Goal: Task Accomplishment & Management: Manage account settings

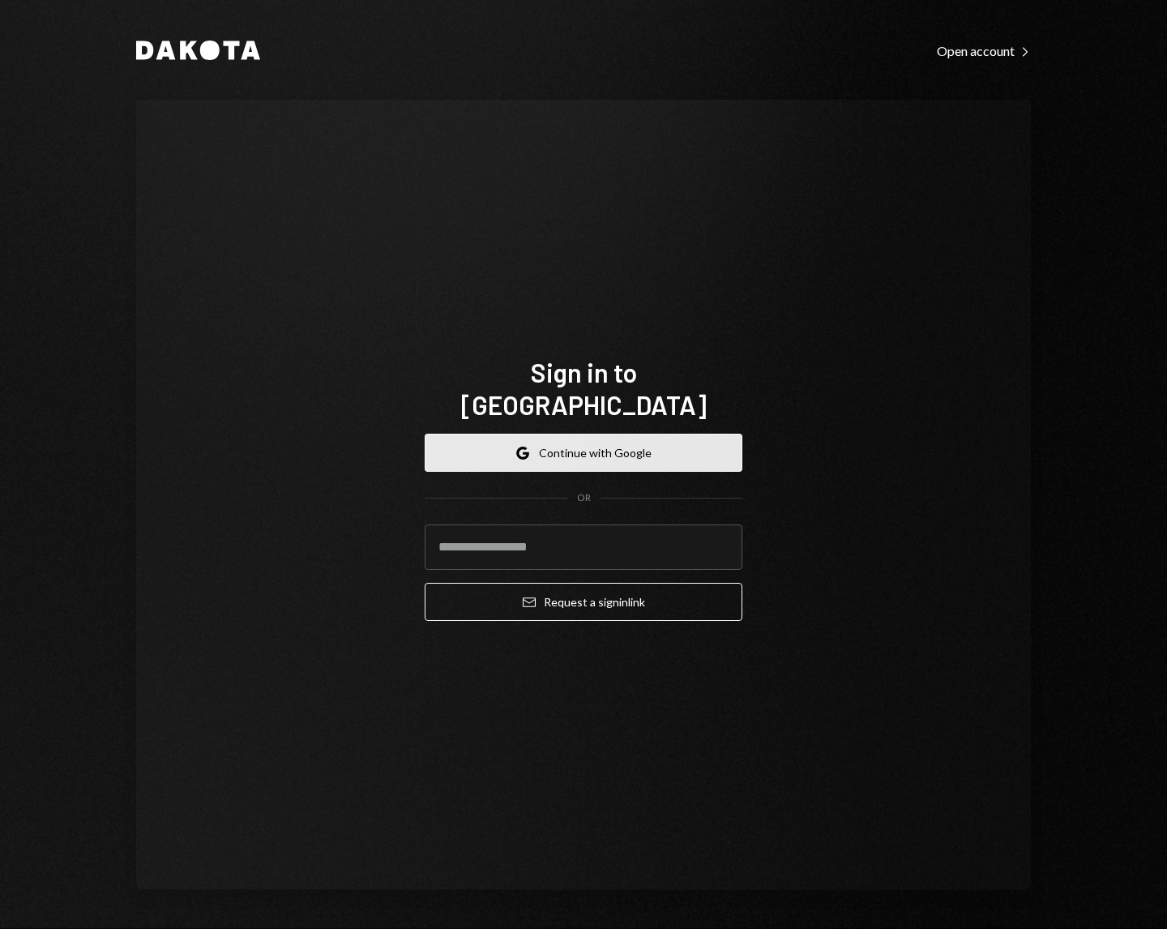
click at [556, 434] on button "Google Continue with Google" at bounding box center [584, 453] width 318 height 38
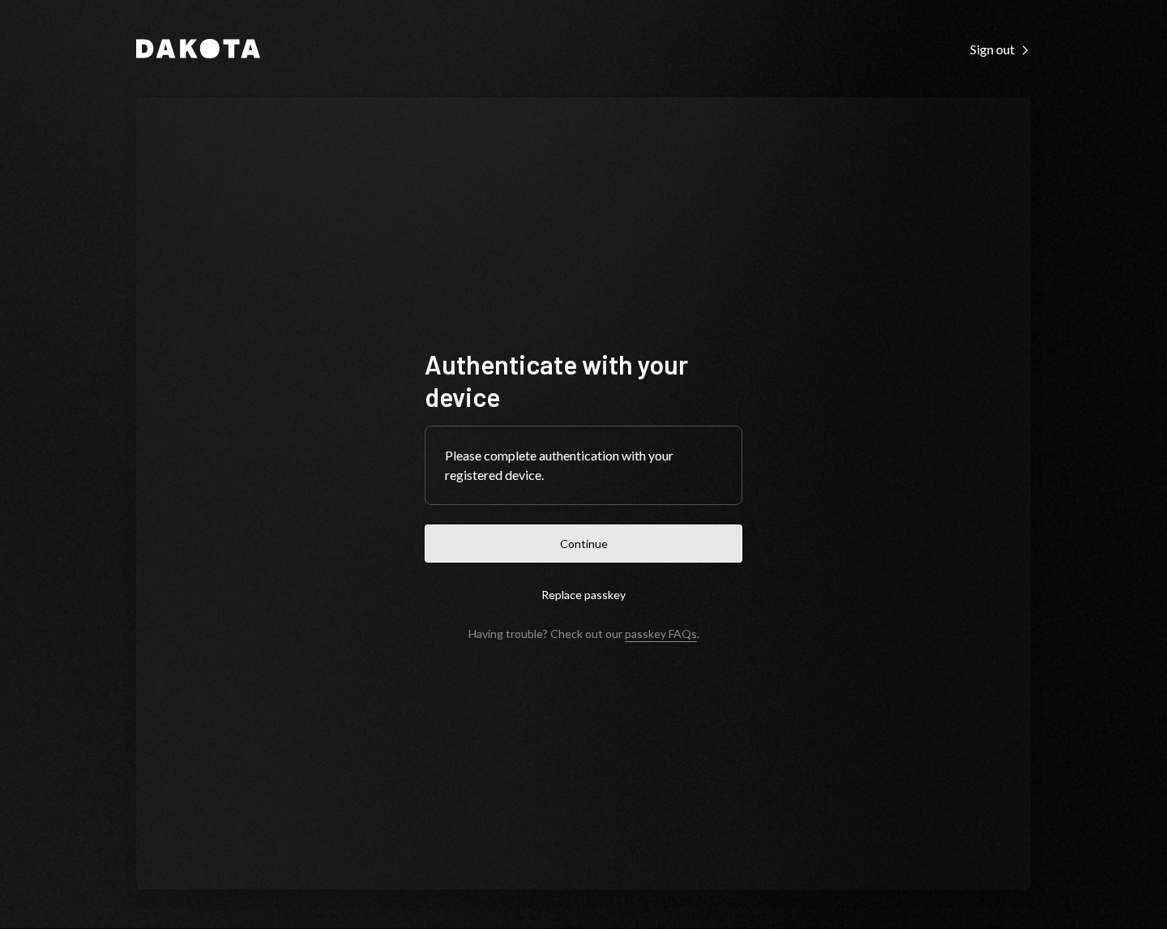
click at [585, 537] on button "Continue" at bounding box center [584, 544] width 318 height 38
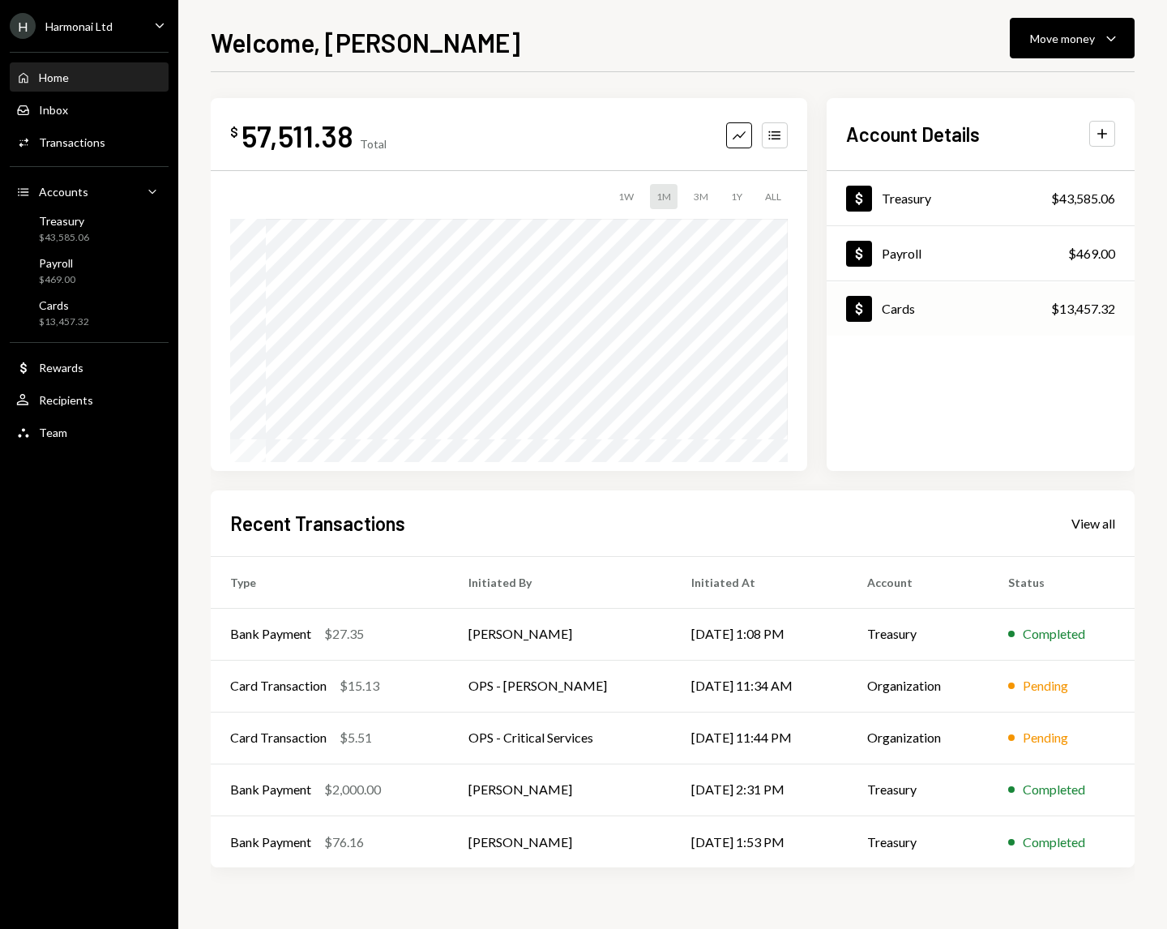
click at [906, 308] on div "Cards" at bounding box center [898, 308] width 33 height 15
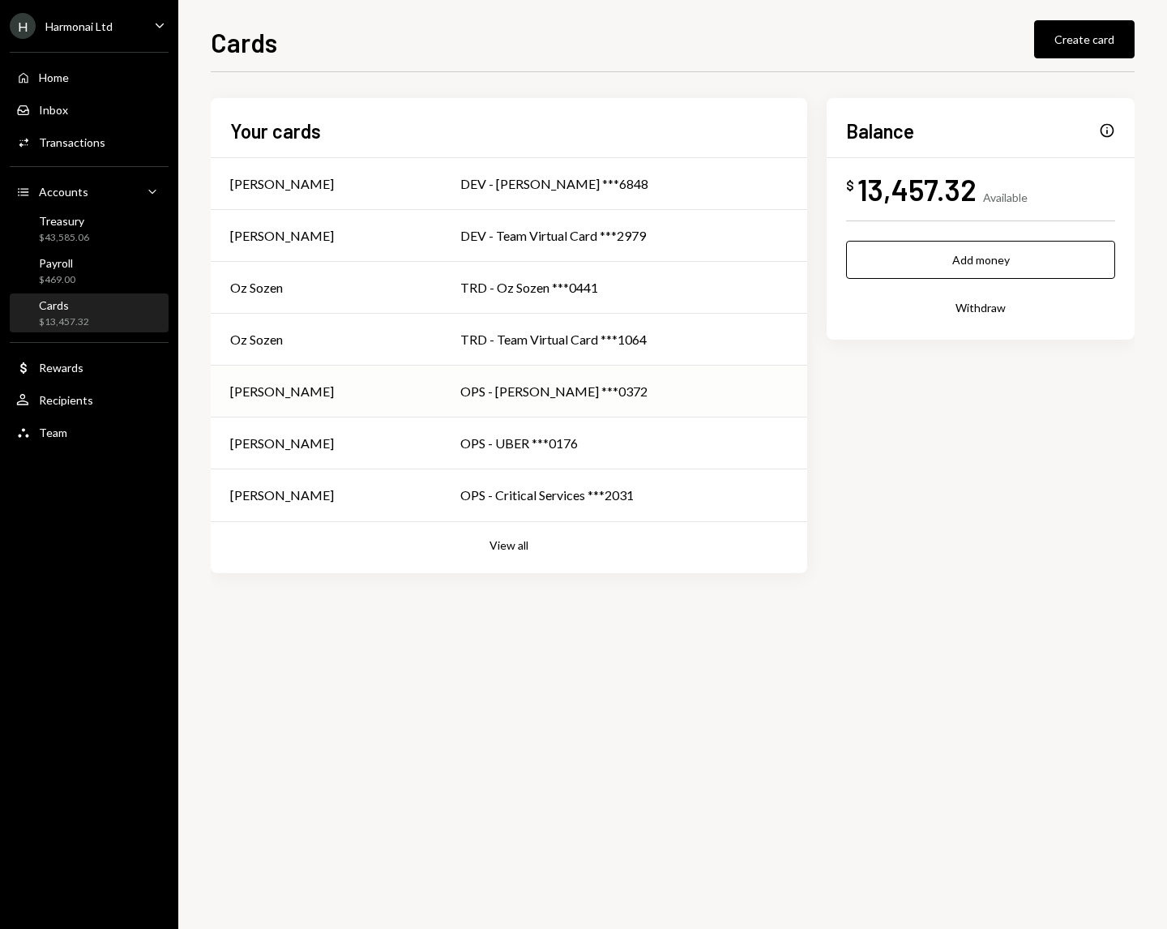
click at [653, 402] on td "OPS - [PERSON_NAME] ***0372" at bounding box center [624, 392] width 366 height 52
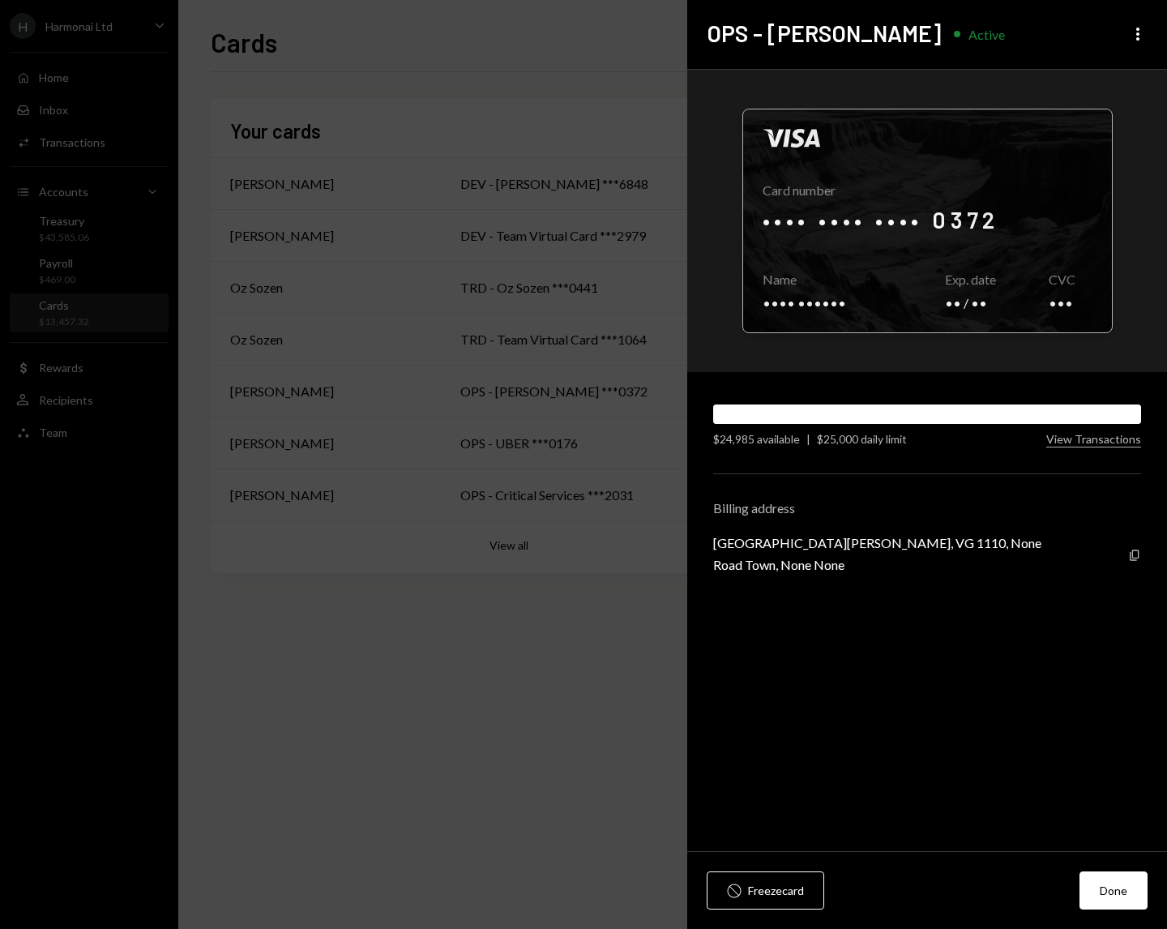
click at [1060, 306] on div at bounding box center [927, 220] width 369 height 223
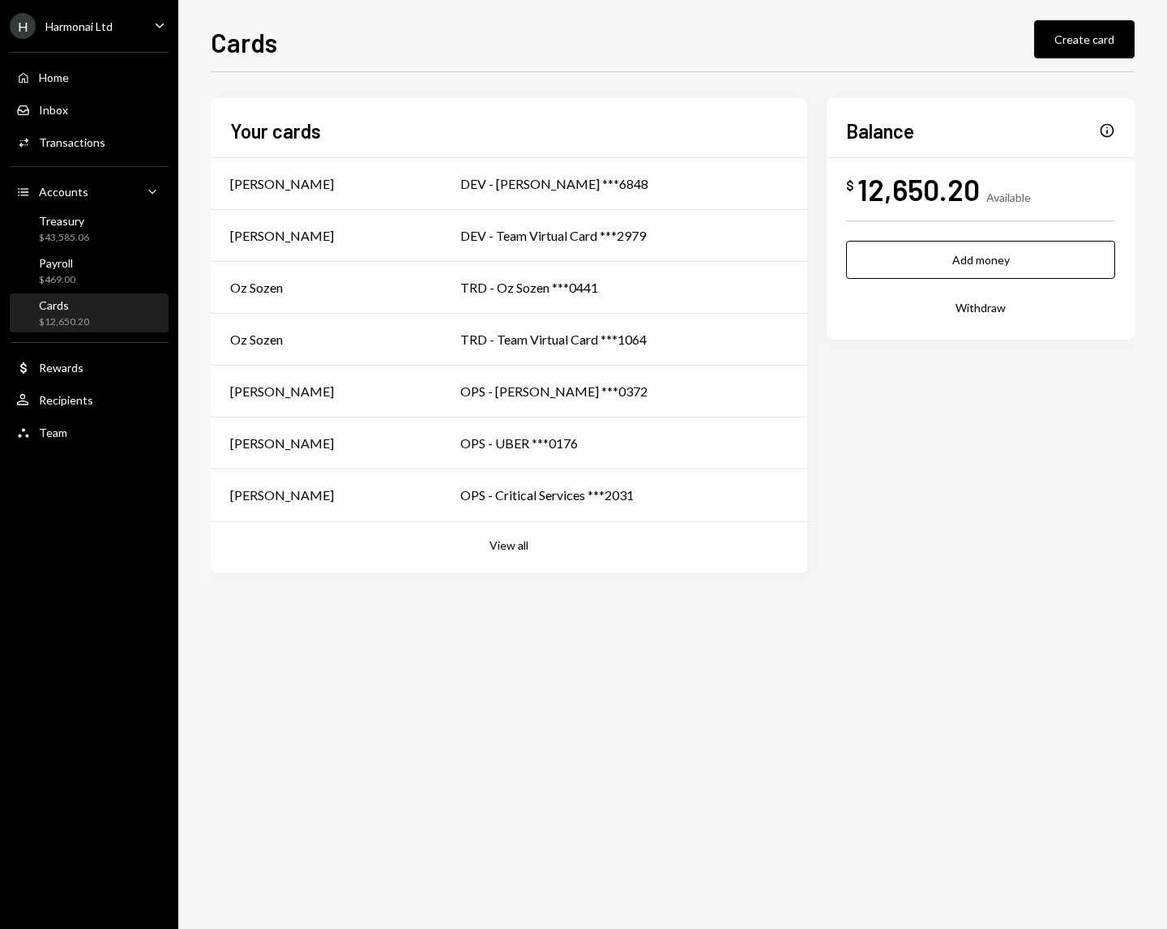
click at [104, 42] on div "Home Home Inbox Inbox Activities Transactions Accounts Accounts Caret Down Trea…" at bounding box center [89, 246] width 178 height 408
click at [93, 15] on div "H Harmonai Ltd" at bounding box center [61, 26] width 103 height 26
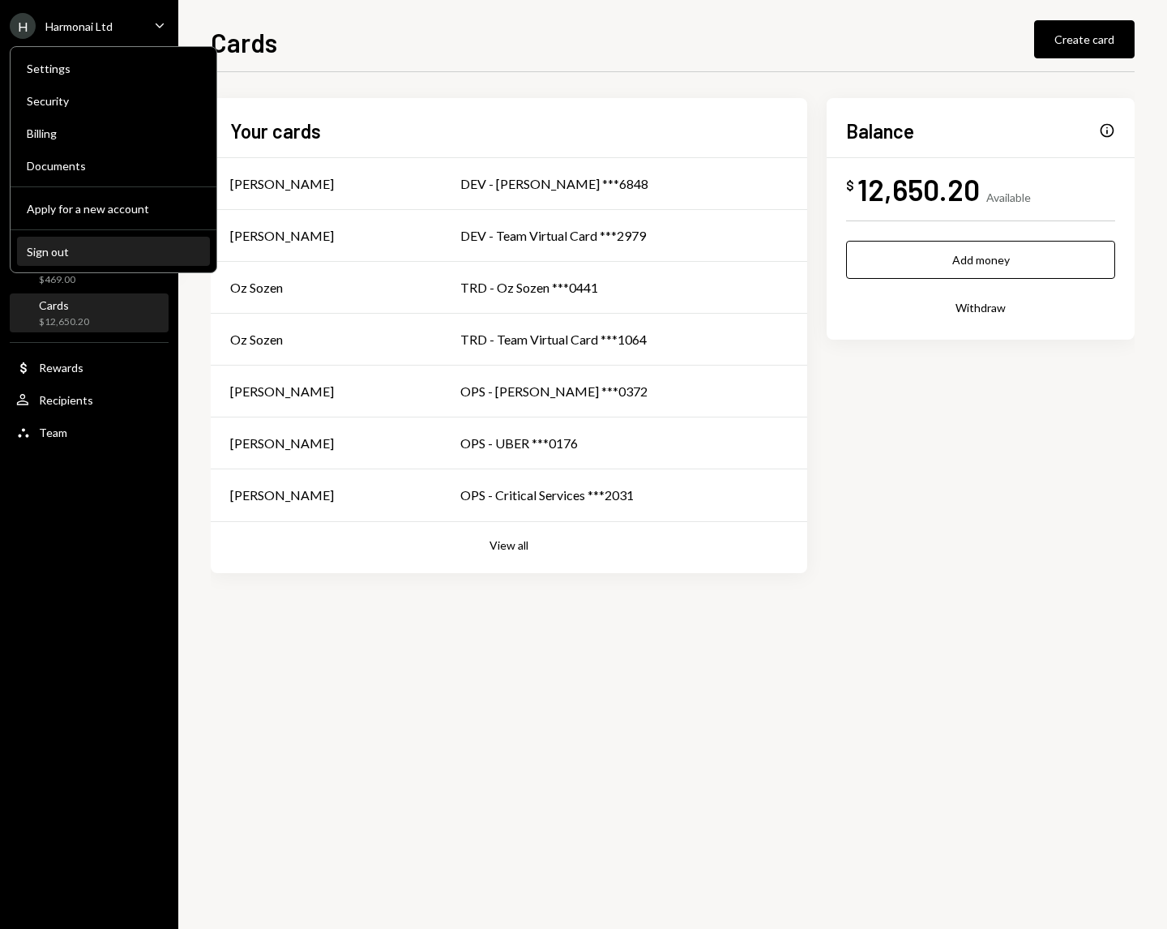
click at [49, 264] on button "Sign out" at bounding box center [113, 252] width 193 height 29
